Goal: Transaction & Acquisition: Purchase product/service

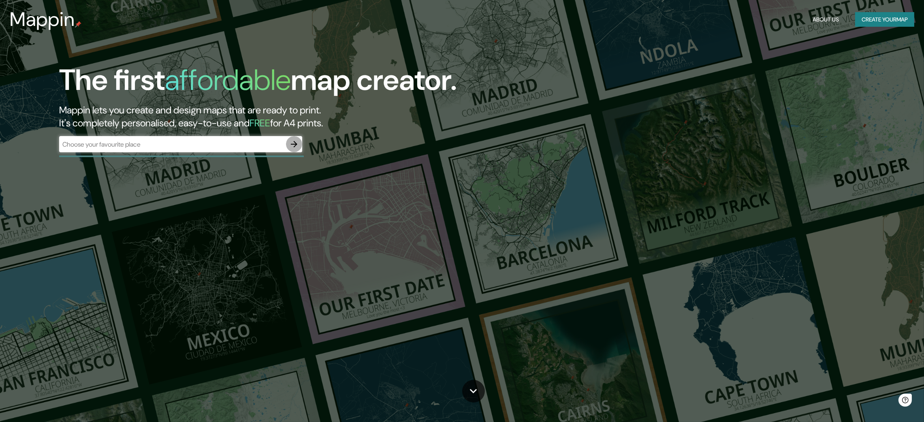
click at [296, 143] on icon "button" at bounding box center [294, 144] width 6 height 6
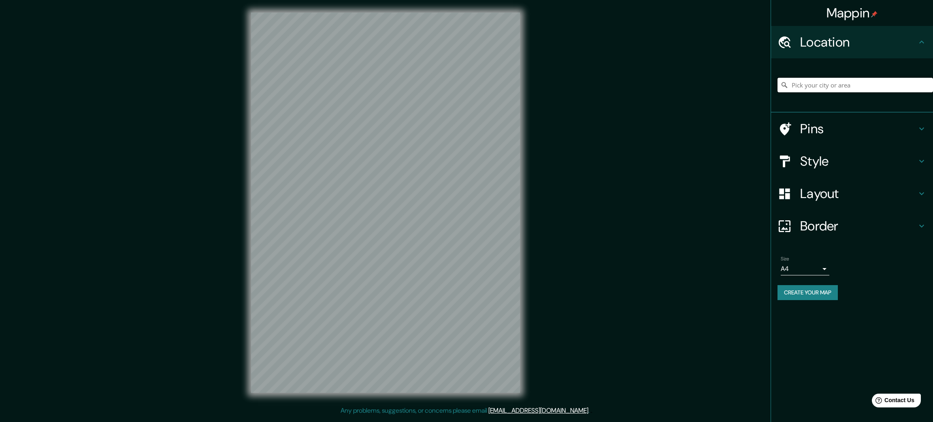
click at [837, 84] on input "Pick your city or area" at bounding box center [856, 85] width 156 height 15
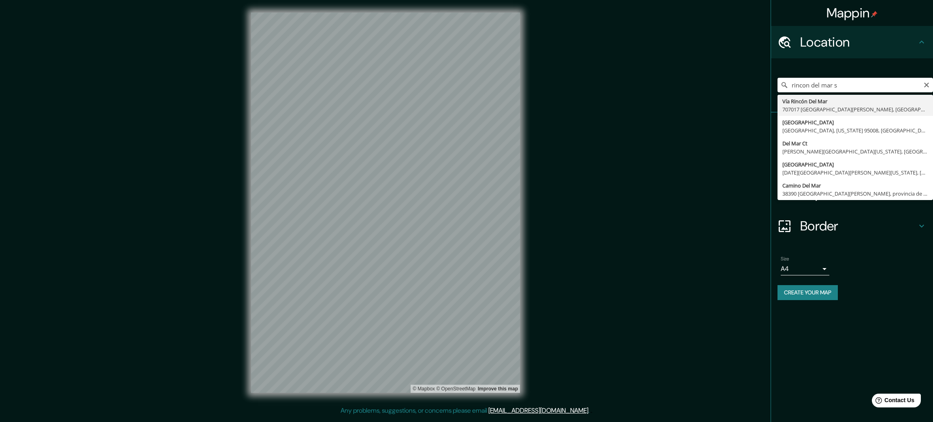
type input "Vía [GEOGRAPHIC_DATA], 707017 [GEOGRAPHIC_DATA][PERSON_NAME], [GEOGRAPHIC_DATA]…"
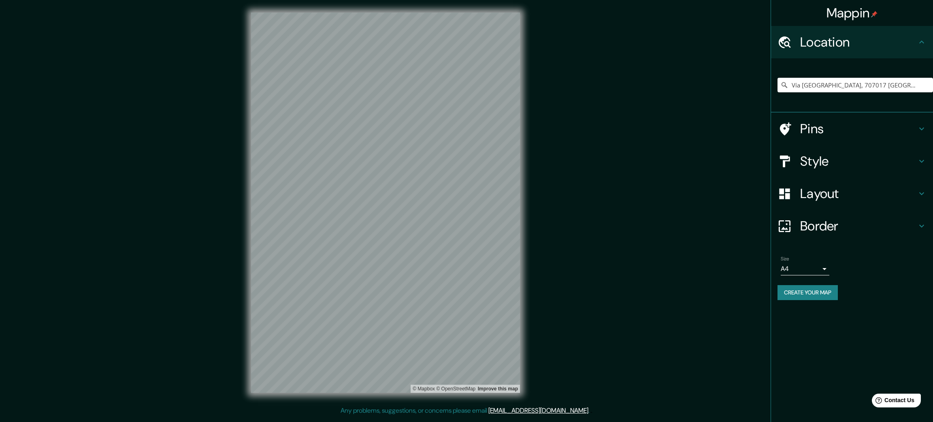
click at [550, 319] on div "Mappin Location [GEOGRAPHIC_DATA] [GEOGRAPHIC_DATA], 707017 [GEOGRAPHIC_DATA][P…" at bounding box center [466, 209] width 933 height 419
click at [801, 155] on h4 "Style" at bounding box center [858, 161] width 117 height 16
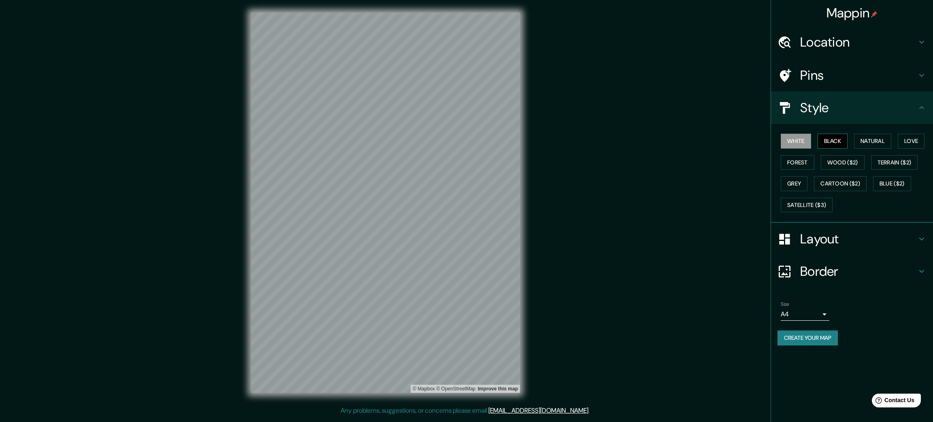
click at [823, 145] on button "Black" at bounding box center [833, 141] width 30 height 15
click at [880, 139] on button "Natural" at bounding box center [872, 141] width 37 height 15
click at [923, 139] on button "Love" at bounding box center [911, 141] width 27 height 15
click at [867, 143] on button "Natural" at bounding box center [872, 141] width 37 height 15
